Goal: Check status

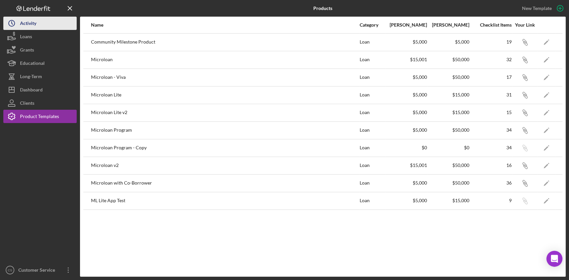
click at [45, 24] on button "Icon/History Activity" at bounding box center [39, 23] width 73 height 13
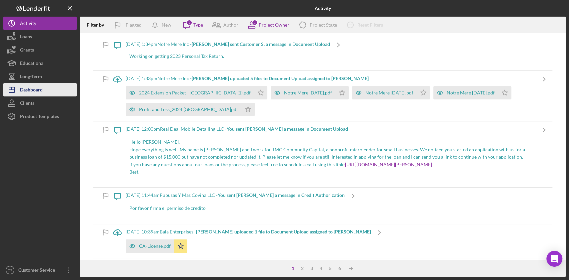
click at [33, 89] on div "Dashboard" at bounding box center [31, 90] width 23 height 15
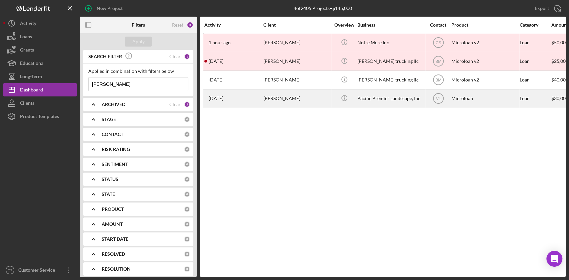
click at [263, 100] on td "[PERSON_NAME]" at bounding box center [297, 98] width 68 height 19
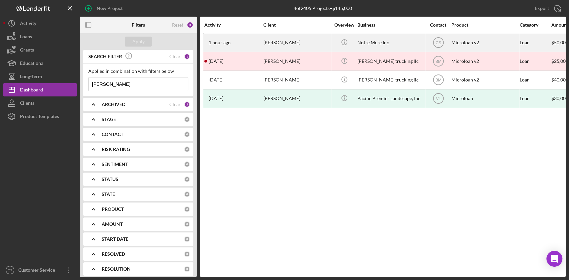
click at [287, 44] on div "[PERSON_NAME]" at bounding box center [296, 43] width 67 height 18
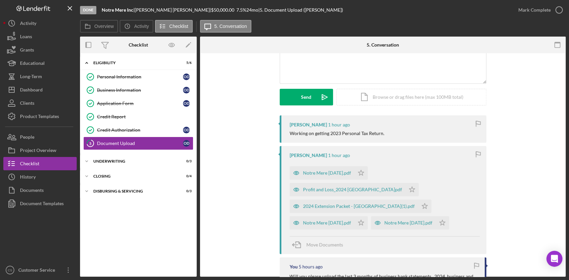
scroll to position [73, 0]
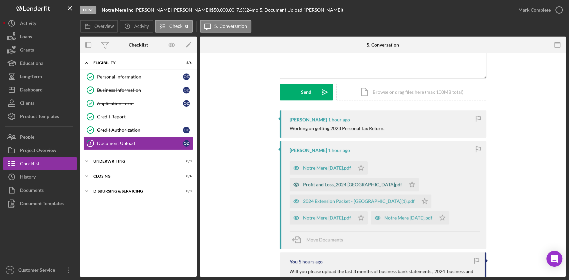
click at [339, 185] on div "Profit and Loss_2024 [GEOGRAPHIC_DATA]pdf" at bounding box center [352, 184] width 99 height 5
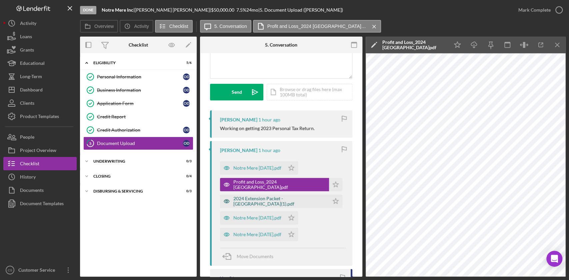
click at [272, 202] on div "2024 Extension Packet - [GEOGRAPHIC_DATA](1).pdf" at bounding box center [279, 201] width 92 height 11
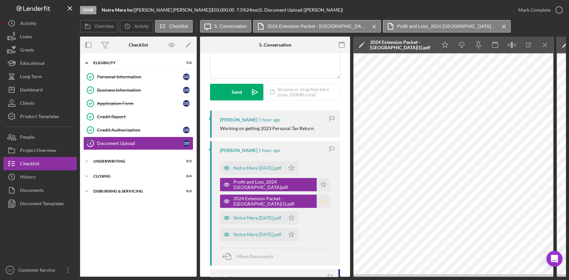
click at [322, 187] on polygon "button" at bounding box center [323, 184] width 6 height 5
click at [319, 183] on icon "Icon/Star" at bounding box center [322, 184] width 13 height 13
click at [269, 216] on div "Notre Mere [DATE].pdf" at bounding box center [257, 218] width 48 height 5
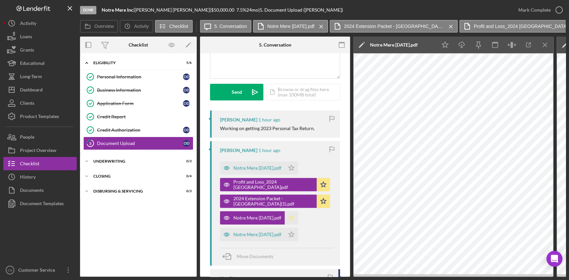
click at [298, 217] on icon "Icon/Star" at bounding box center [290, 218] width 13 height 13
click at [281, 233] on div "Notre Mere [DATE].pdf" at bounding box center [257, 234] width 48 height 5
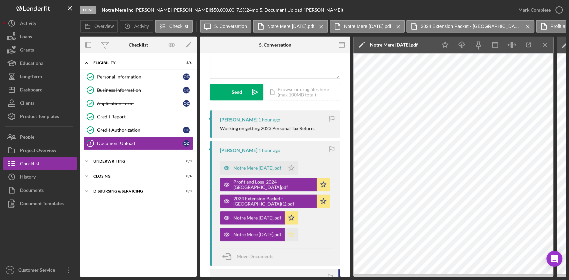
click at [296, 235] on icon "Icon/Star" at bounding box center [290, 234] width 13 height 13
click at [273, 167] on div "Notre Mere [DATE].pdf" at bounding box center [257, 168] width 48 height 5
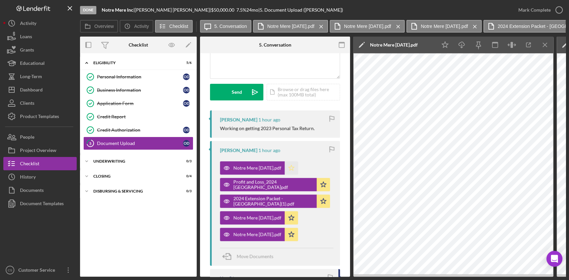
click at [298, 166] on icon "Icon/Star" at bounding box center [290, 168] width 13 height 13
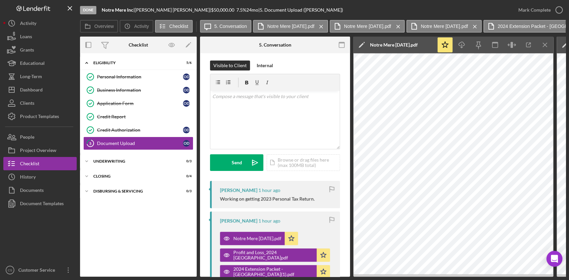
scroll to position [0, 0]
